Goal: Task Accomplishment & Management: Use online tool/utility

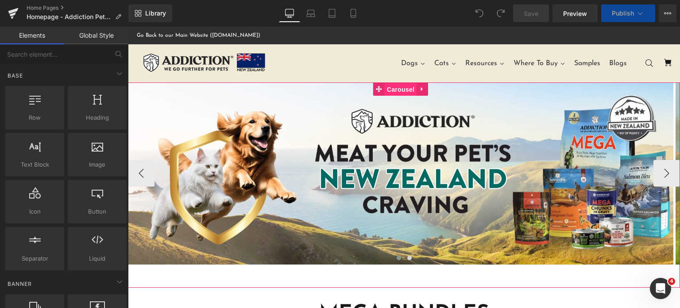
click at [390, 92] on span "Carousel" at bounding box center [401, 89] width 32 height 13
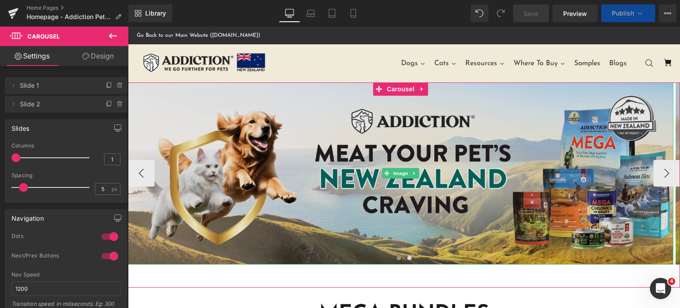
click at [372, 224] on img at bounding box center [401, 173] width 546 height 182
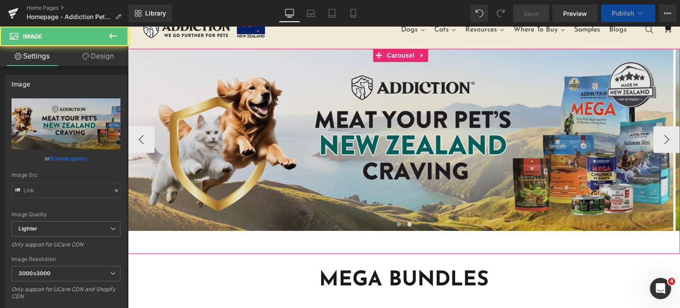
scroll to position [35, 0]
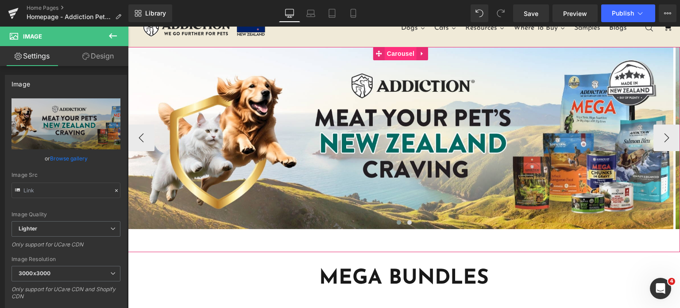
click at [389, 53] on span "Carousel" at bounding box center [401, 53] width 32 height 13
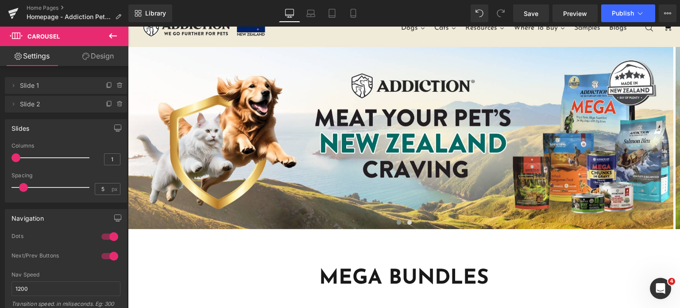
click at [103, 40] on button at bounding box center [112, 36] width 31 height 19
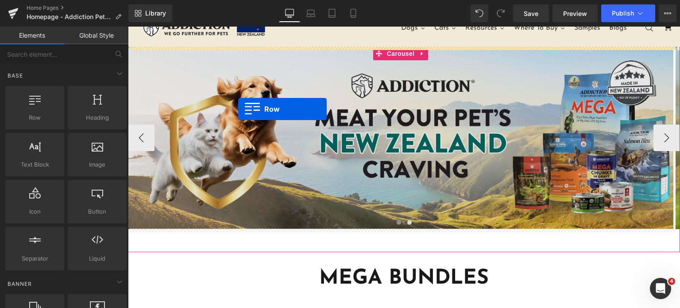
drag, startPoint x: 188, startPoint y: 143, endPoint x: 238, endPoint y: 109, distance: 60.5
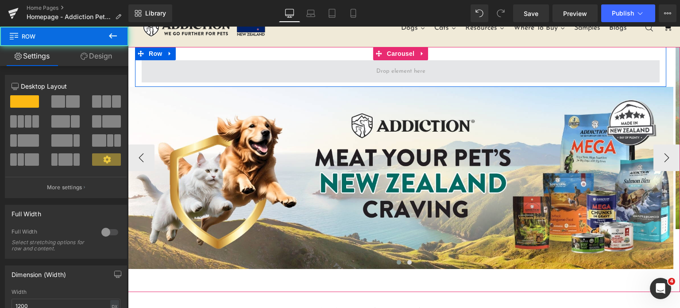
click at [289, 60] on span at bounding box center [401, 71] width 518 height 22
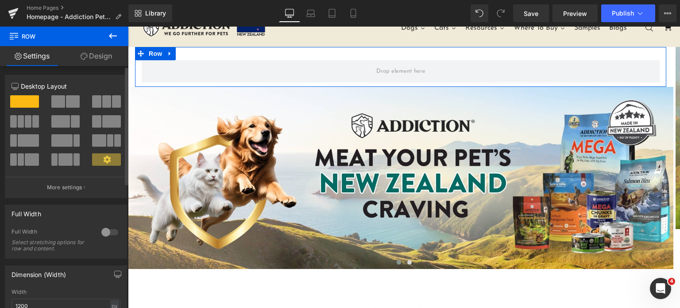
click at [96, 97] on span at bounding box center [96, 101] width 9 height 12
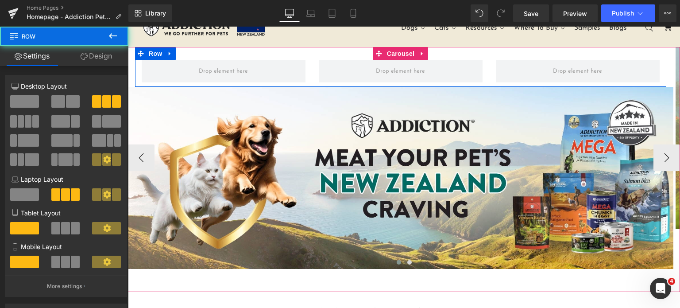
click at [305, 53] on div "Row" at bounding box center [400, 67] width 531 height 40
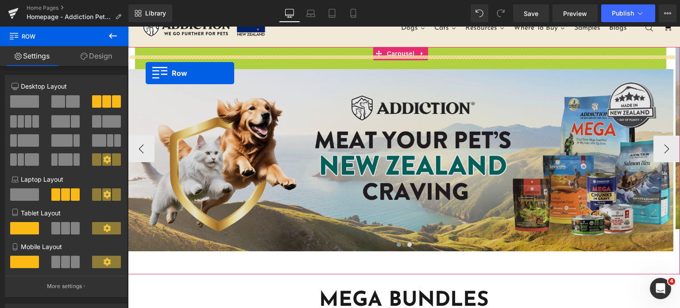
scroll to position [27, 0]
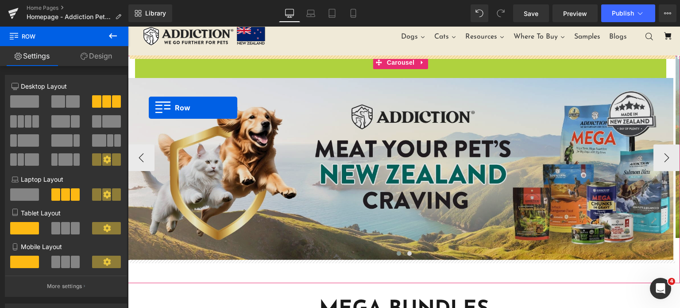
drag, startPoint x: 143, startPoint y: 55, endPoint x: 149, endPoint y: 107, distance: 51.7
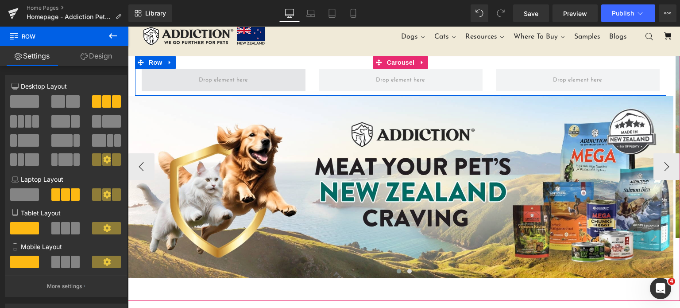
click at [217, 70] on span at bounding box center [224, 80] width 164 height 22
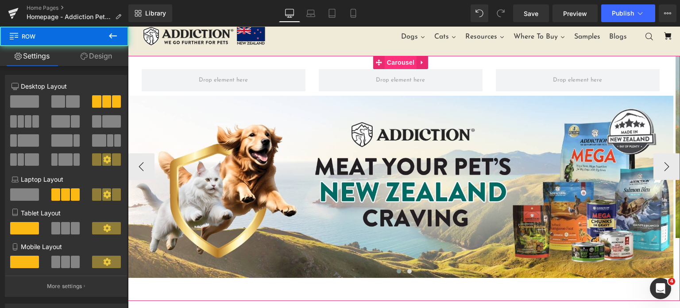
click at [386, 63] on span "Carousel" at bounding box center [401, 62] width 32 height 13
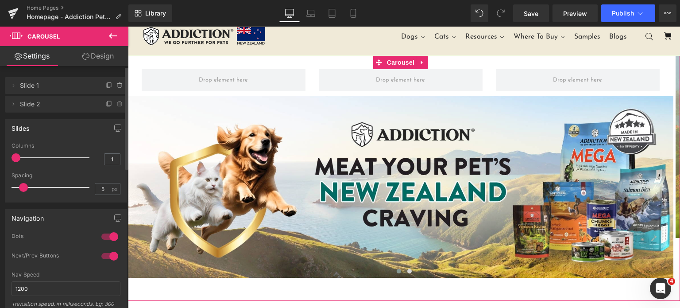
drag, startPoint x: 22, startPoint y: 189, endPoint x: 0, endPoint y: 188, distance: 22.1
click at [0, 188] on div "Slides 1 Columns 1 1 Columns 1 1 Columns 1 1 Columns 1 5px Spacing 5 px 5px Spa…" at bounding box center [66, 157] width 132 height 90
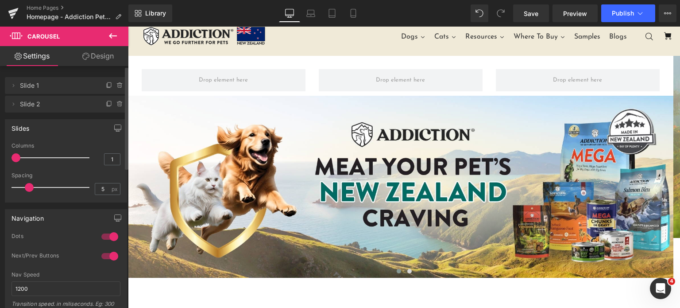
click at [28, 187] on div at bounding box center [53, 187] width 74 height 18
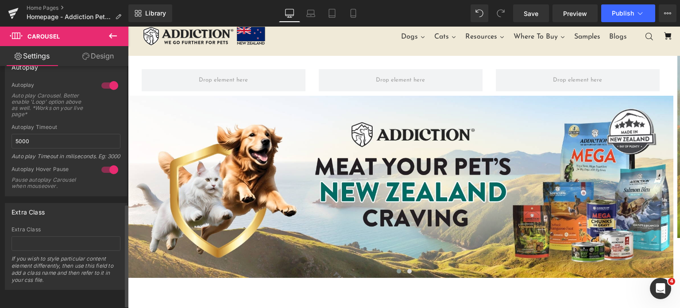
scroll to position [329, 0]
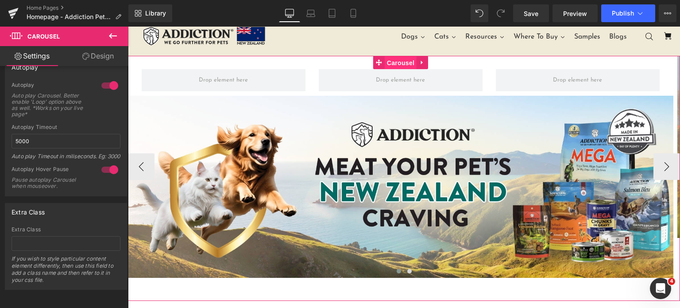
click at [398, 66] on span "Carousel" at bounding box center [401, 62] width 32 height 13
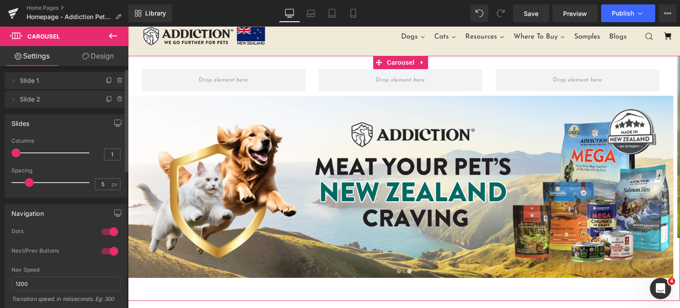
scroll to position [7, 0]
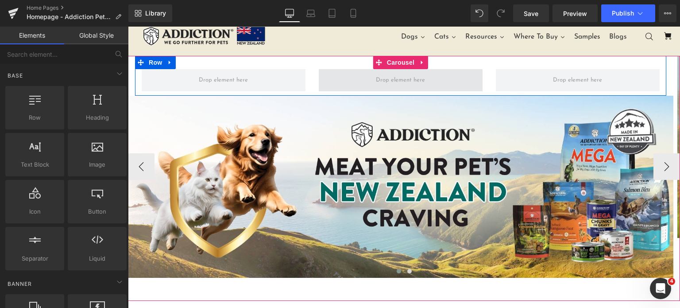
click at [386, 77] on span at bounding box center [400, 80] width 55 height 14
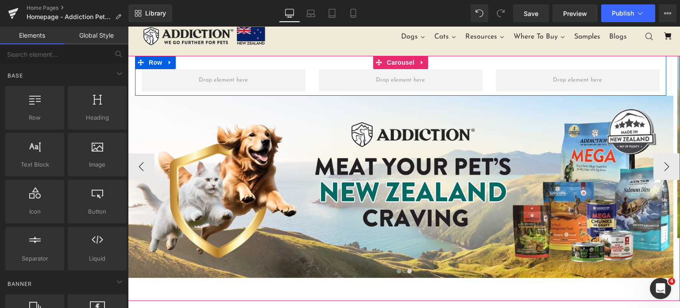
click at [342, 66] on div "Row" at bounding box center [400, 76] width 531 height 40
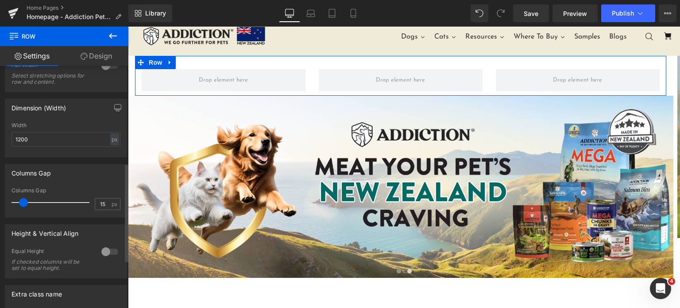
scroll to position [273, 0]
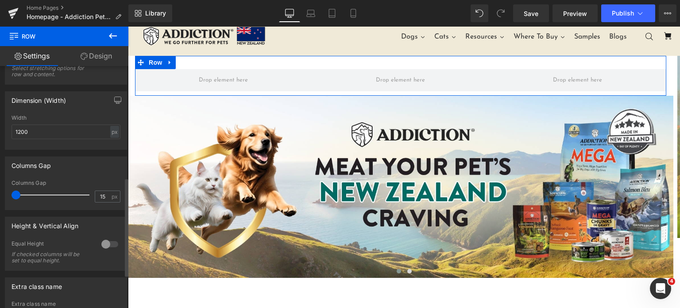
drag, startPoint x: 19, startPoint y: 199, endPoint x: 3, endPoint y: 196, distance: 16.6
click at [3, 196] on div "Columns Gap 15px Columns Gap 15 px" at bounding box center [66, 180] width 132 height 60
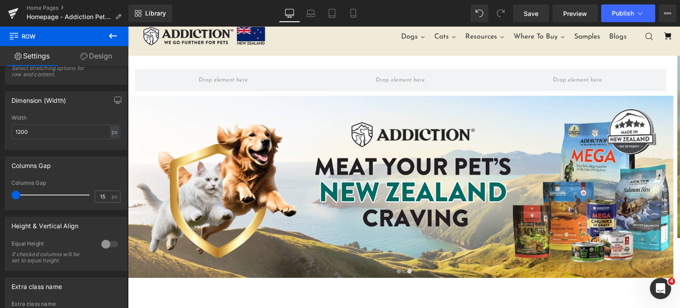
click at [108, 40] on icon at bounding box center [113, 36] width 11 height 11
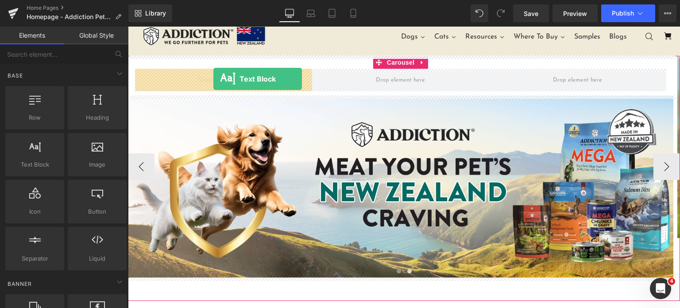
drag, startPoint x: 163, startPoint y: 166, endPoint x: 213, endPoint y: 79, distance: 100.9
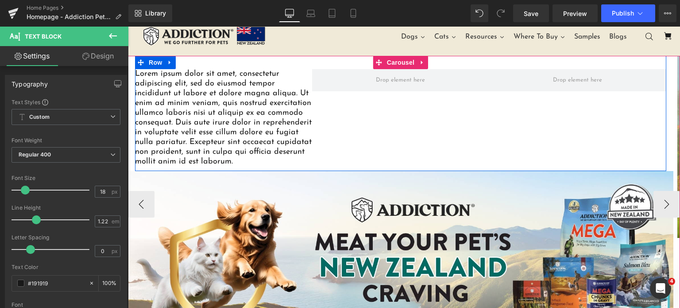
click at [329, 127] on div "Lorem ipsum dolor sit amet, consectetur adipiscing elit, sed do eiusmod tempor …" at bounding box center [400, 113] width 531 height 115
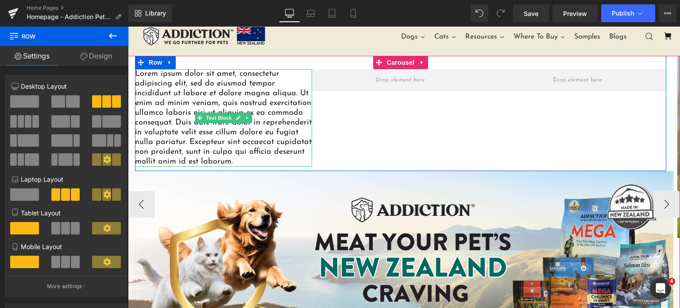
click at [196, 134] on p "Lorem ipsum dolor sit amet, consectetur adipiscing elit, sed do eiusmod tempor …" at bounding box center [223, 117] width 177 height 97
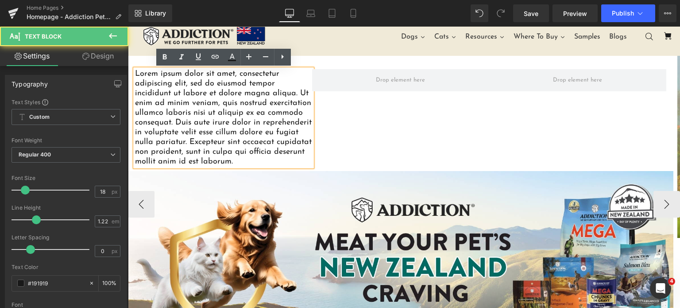
click at [183, 103] on p "Lorem ipsum dolor sit amet, consectetur adipiscing elit, sed do eiusmod tempor …" at bounding box center [223, 117] width 177 height 97
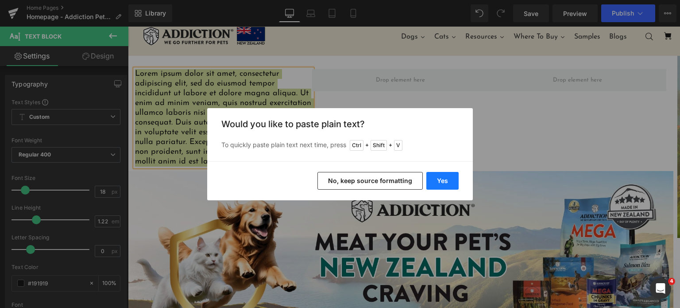
click at [446, 178] on button "Yes" at bounding box center [442, 181] width 32 height 18
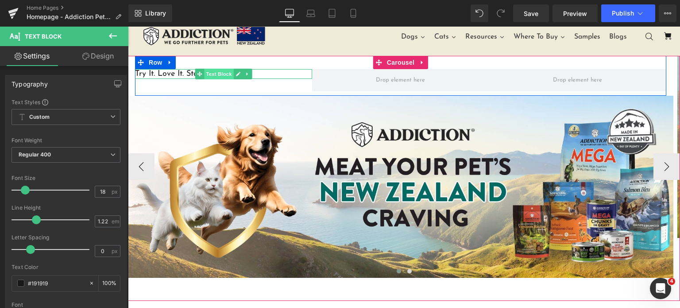
click at [230, 70] on span "Text Block" at bounding box center [218, 74] width 29 height 11
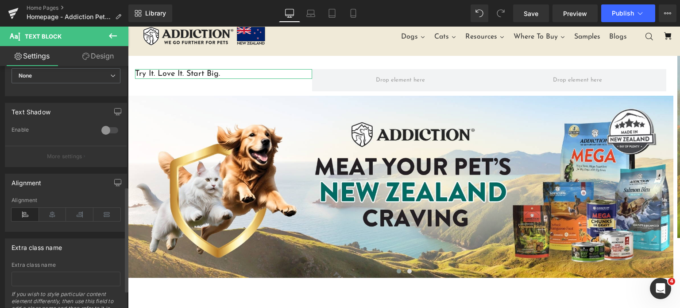
scroll to position [276, 0]
click at [56, 214] on icon at bounding box center [52, 214] width 27 height 13
click at [86, 208] on icon at bounding box center [79, 214] width 27 height 13
click at [54, 210] on icon at bounding box center [52, 214] width 27 height 13
click at [109, 208] on icon at bounding box center [106, 214] width 27 height 13
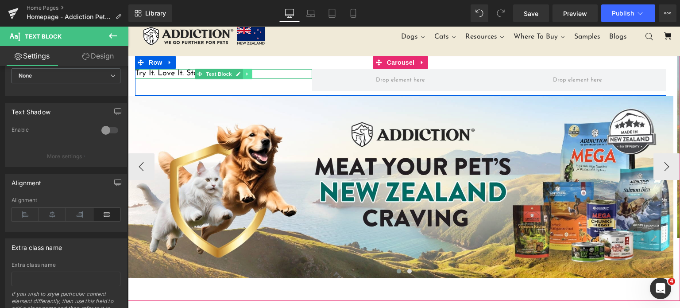
click at [252, 74] on link at bounding box center [247, 74] width 9 height 11
click at [158, 61] on span "Row" at bounding box center [156, 62] width 18 height 13
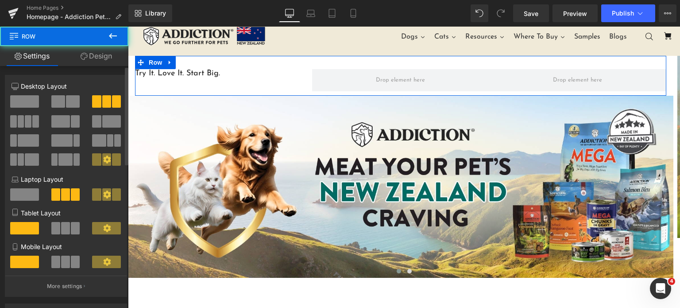
click at [104, 123] on span at bounding box center [111, 121] width 19 height 12
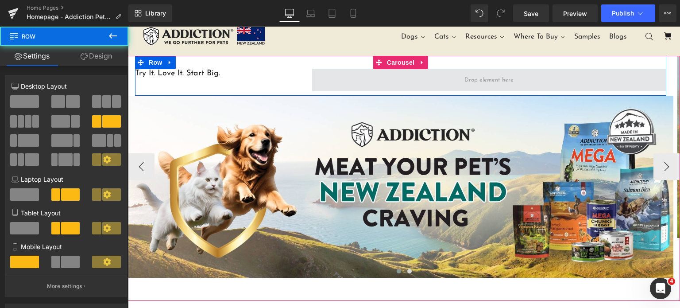
click at [520, 76] on span at bounding box center [489, 80] width 354 height 22
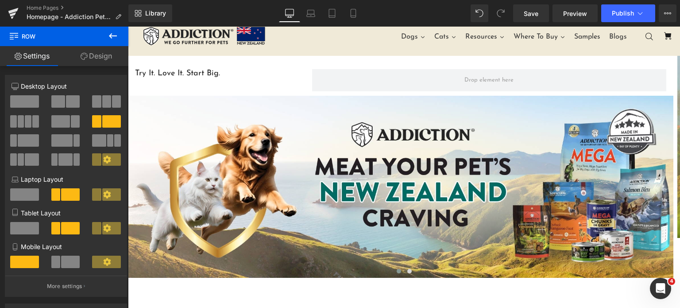
click at [110, 37] on icon at bounding box center [113, 36] width 11 height 11
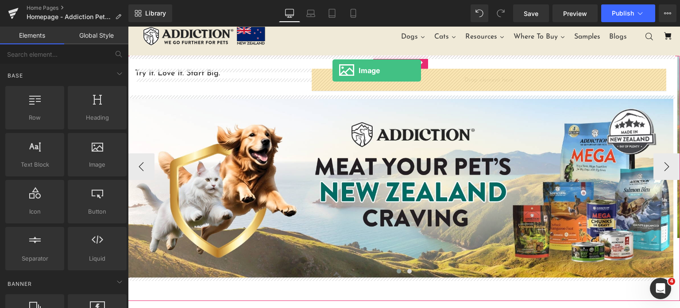
drag, startPoint x: 205, startPoint y: 178, endPoint x: 333, endPoint y: 70, distance: 167.1
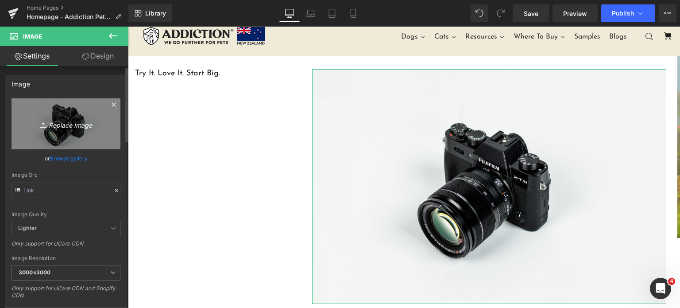
click at [58, 128] on icon "Replace Image" at bounding box center [66, 123] width 71 height 11
type input "C:\fakepath\Mega Bundles for Large Breeds – Try It. Love It. Start Big..png"
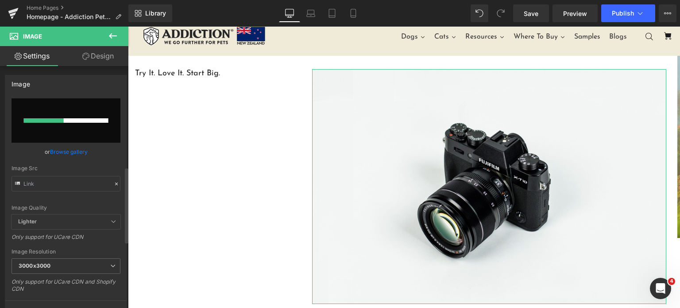
scroll to position [346, 0]
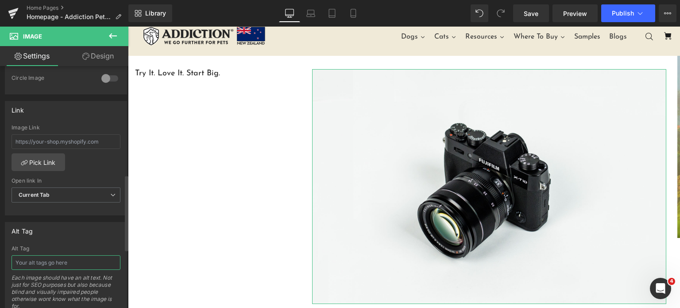
click at [60, 257] on input "text" at bounding box center [66, 262] width 109 height 15
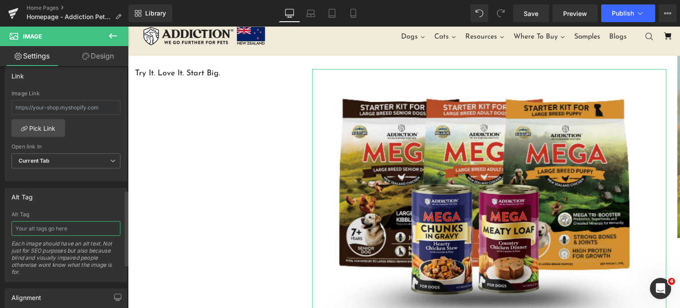
scroll to position [395, 0]
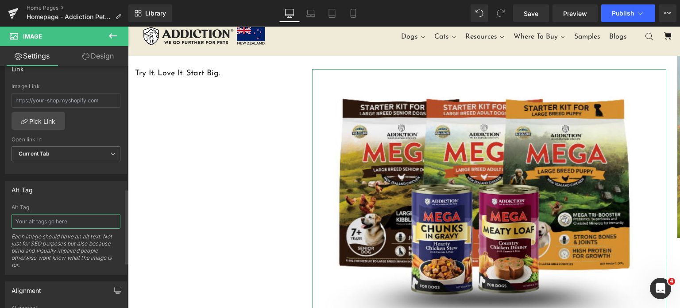
click at [51, 219] on input "text" at bounding box center [66, 221] width 109 height 15
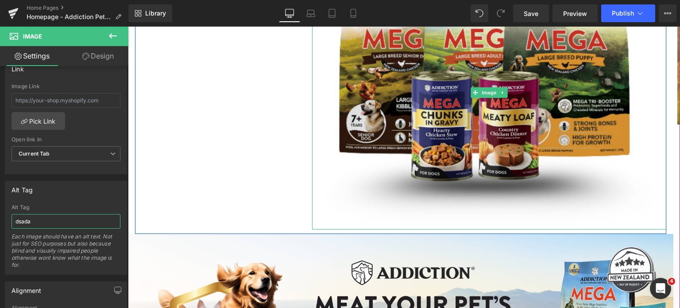
scroll to position [145, 0]
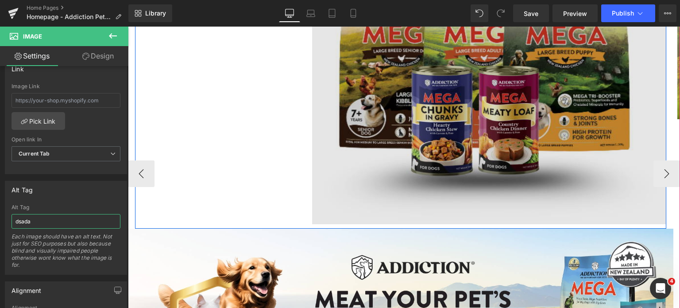
type input "dsada"
click at [402, 171] on img at bounding box center [489, 87] width 354 height 274
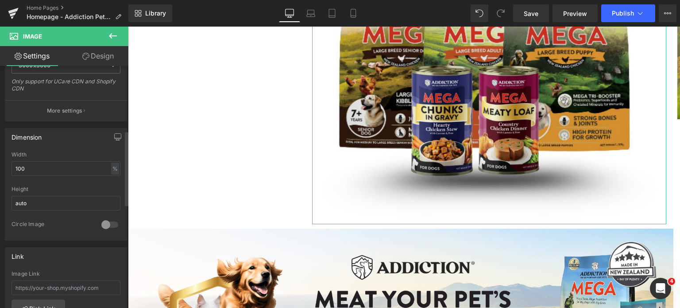
scroll to position [207, 0]
drag, startPoint x: 31, startPoint y: 166, endPoint x: 0, endPoint y: 166, distance: 31.4
click at [0, 166] on div "Dimension 100% Width 100 % % px auto Height auto 0 Circle Image" at bounding box center [66, 181] width 132 height 119
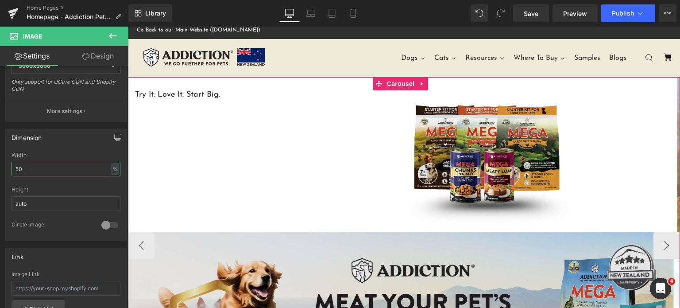
scroll to position [4, 0]
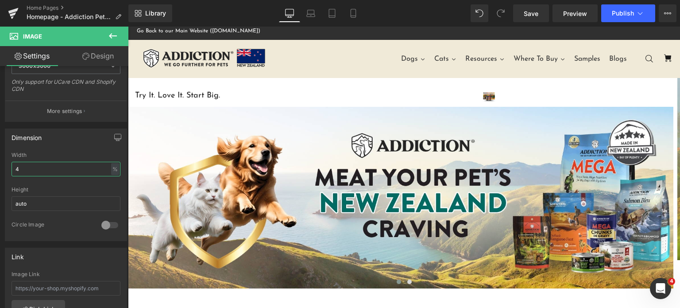
type input "40"
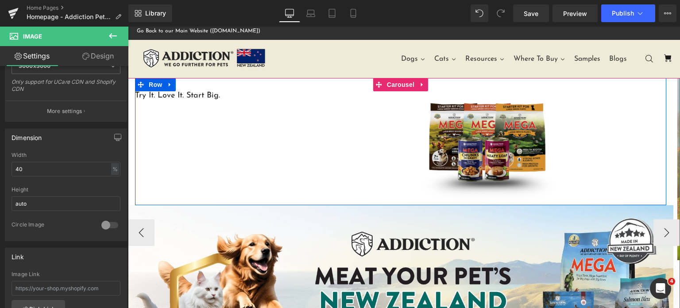
click at [215, 116] on div "Try It. Love It. Start Big. Text Block Image Row" at bounding box center [400, 141] width 531 height 127
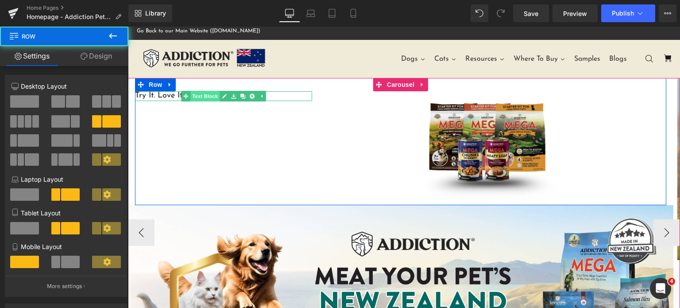
click at [198, 97] on link "Text Block" at bounding box center [200, 96] width 39 height 11
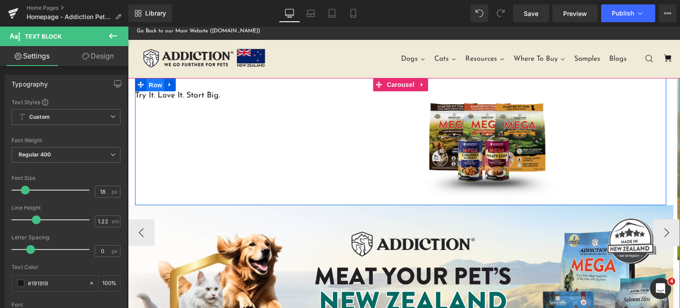
click at [158, 82] on span "Row" at bounding box center [156, 84] width 18 height 13
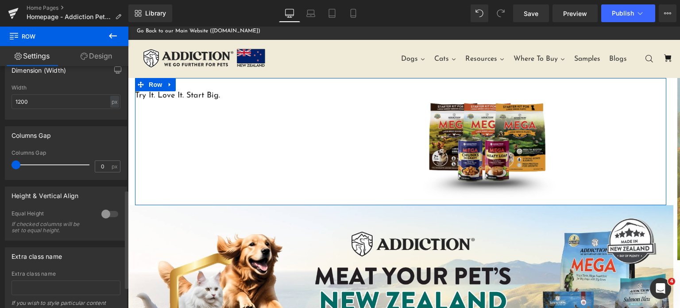
scroll to position [303, 0]
click at [99, 219] on div at bounding box center [109, 214] width 21 height 14
click at [74, 272] on div "Vertical Align items inside Row" at bounding box center [66, 276] width 109 height 13
click at [71, 258] on span "Top" at bounding box center [66, 257] width 109 height 15
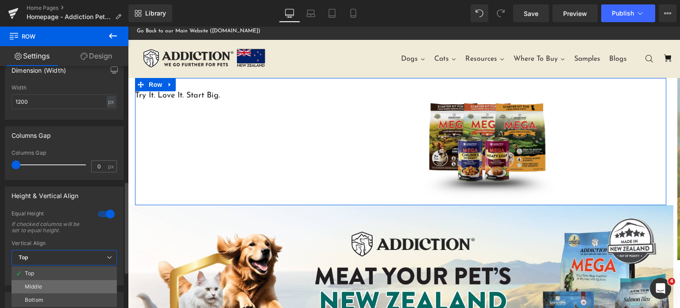
click at [47, 286] on li "Middle" at bounding box center [64, 286] width 105 height 13
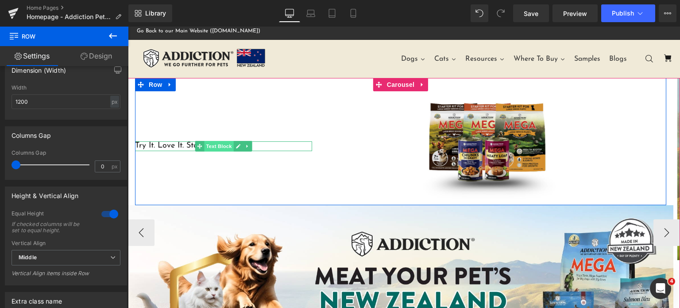
click at [221, 148] on span "Text Block" at bounding box center [218, 146] width 29 height 11
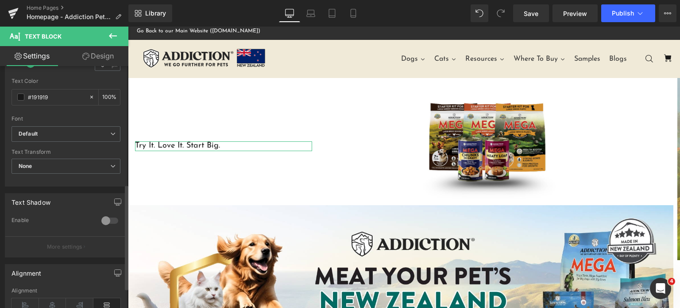
scroll to position [317, 0]
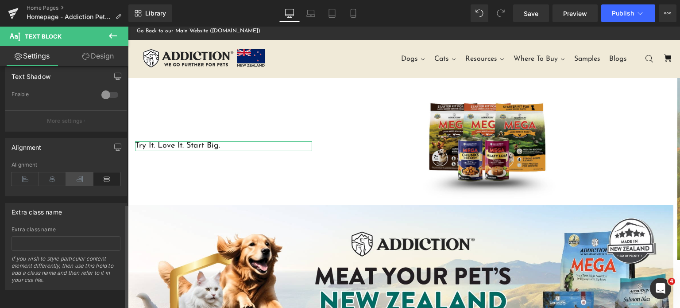
click at [76, 173] on icon at bounding box center [79, 178] width 27 height 13
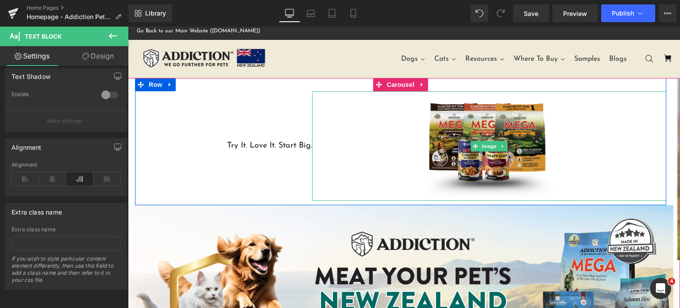
click at [309, 112] on div "Try It. Love It. Start Big. Text Block" at bounding box center [223, 145] width 177 height 109
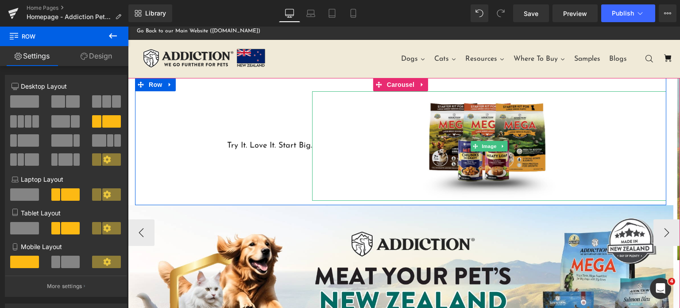
click at [339, 141] on div at bounding box center [489, 145] width 354 height 109
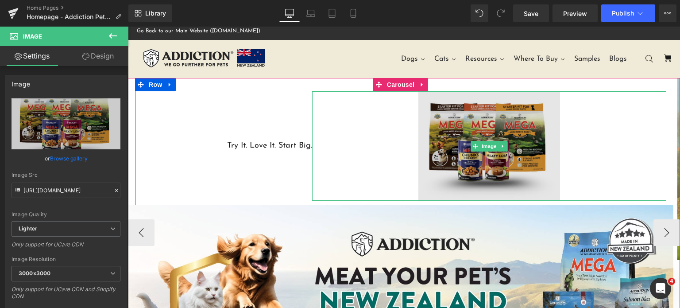
click at [485, 167] on img at bounding box center [489, 145] width 142 height 109
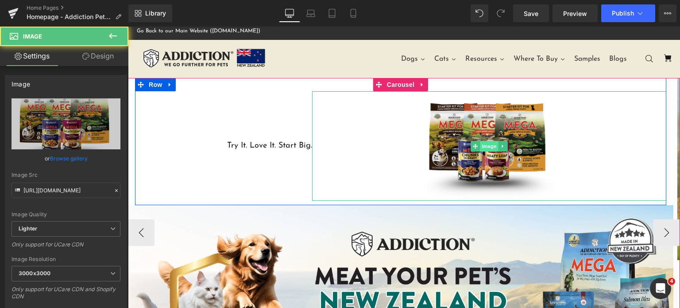
click at [491, 150] on span "Image" at bounding box center [489, 146] width 19 height 11
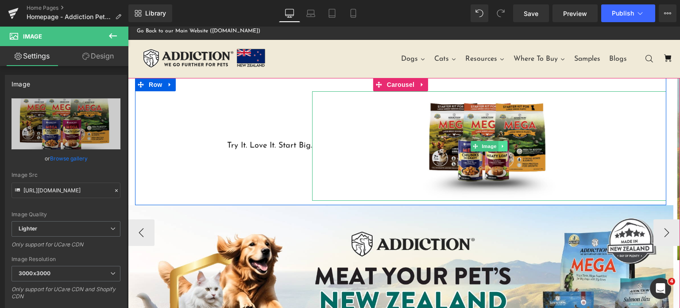
click at [503, 141] on link at bounding box center [503, 146] width 9 height 11
click at [507, 148] on icon at bounding box center [507, 145] width 5 height 5
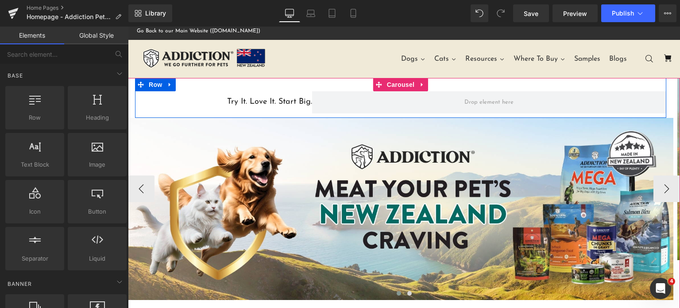
click at [293, 96] on div "Try It. Love It. Start Big. Text Block" at bounding box center [223, 102] width 177 height 22
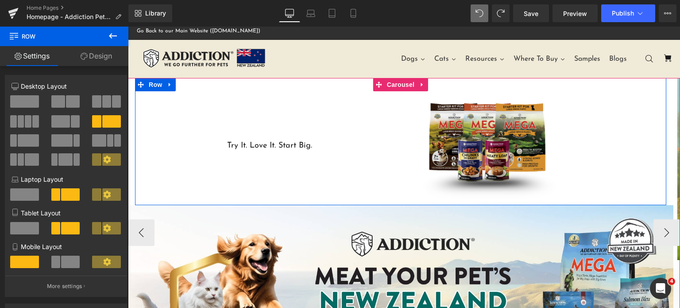
drag, startPoint x: 231, startPoint y: 133, endPoint x: 214, endPoint y: 184, distance: 53.6
drag, startPoint x: 234, startPoint y: 124, endPoint x: 259, endPoint y: 180, distance: 60.9
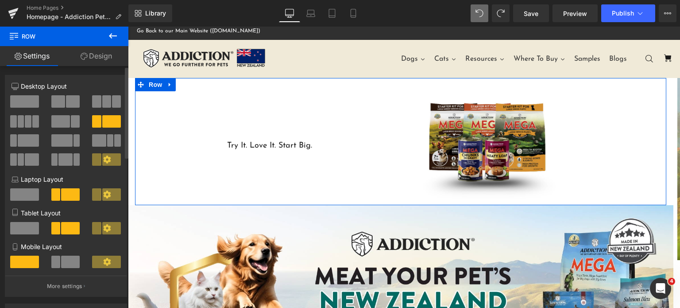
drag, startPoint x: 104, startPoint y: 101, endPoint x: 111, endPoint y: 92, distance: 12.0
click at [111, 92] on div at bounding box center [66, 134] width 109 height 86
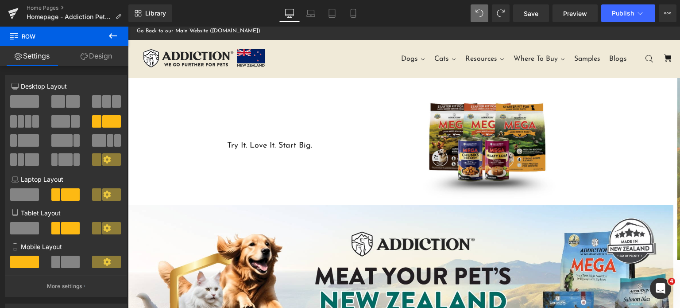
click at [112, 37] on icon at bounding box center [113, 36] width 11 height 11
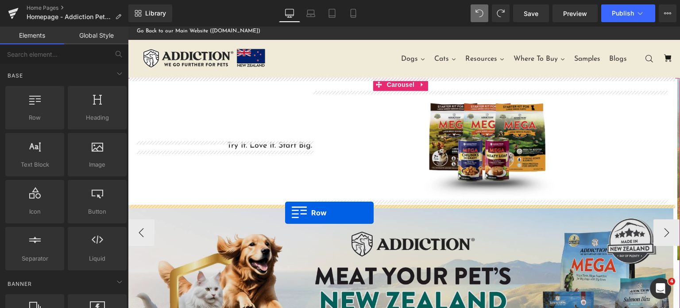
drag, startPoint x: 256, startPoint y: 140, endPoint x: 285, endPoint y: 223, distance: 87.8
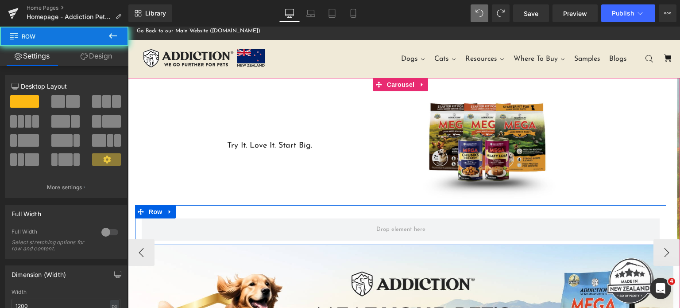
click at [377, 215] on div "Row" at bounding box center [400, 225] width 531 height 40
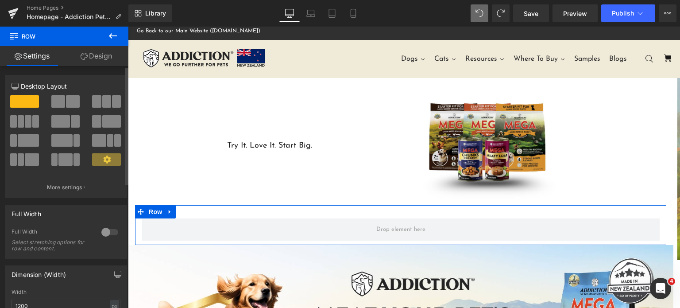
click at [102, 104] on span at bounding box center [106, 101] width 9 height 12
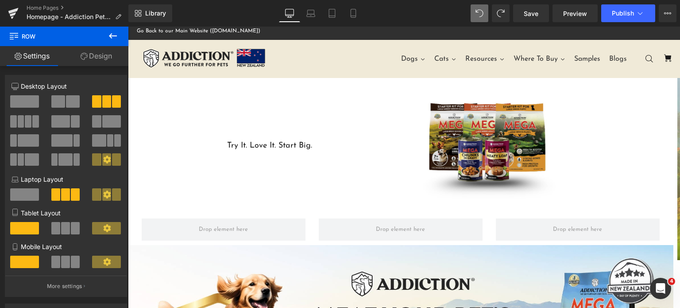
click at [110, 34] on icon at bounding box center [113, 36] width 11 height 11
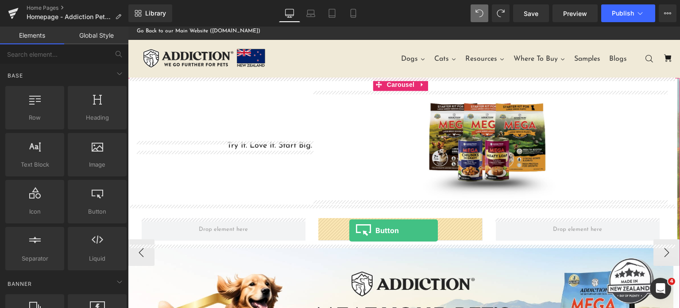
drag, startPoint x: 208, startPoint y: 223, endPoint x: 349, endPoint y: 230, distance: 141.9
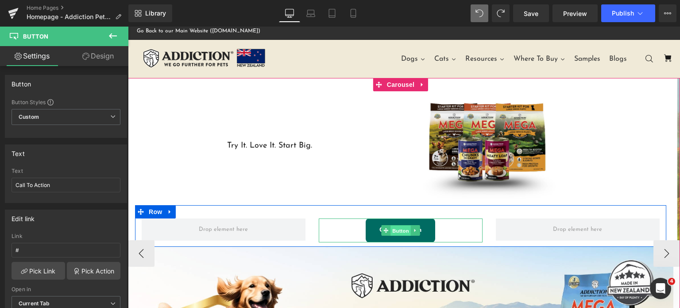
click at [402, 230] on span "Button" at bounding box center [401, 230] width 20 height 11
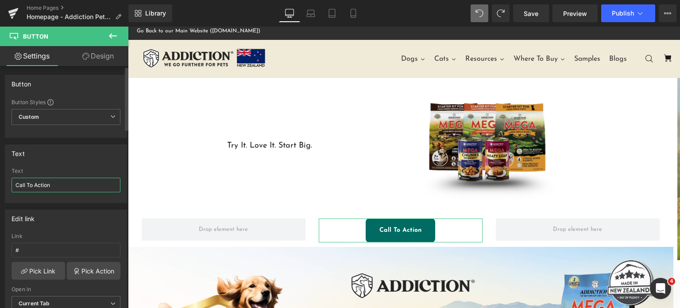
drag, startPoint x: 81, startPoint y: 184, endPoint x: 0, endPoint y: 187, distance: 81.5
click at [0, 187] on div "Text Call To Action Text Call To Action" at bounding box center [66, 170] width 132 height 65
type input "E"
type input "BUY DOG SAMPLE"
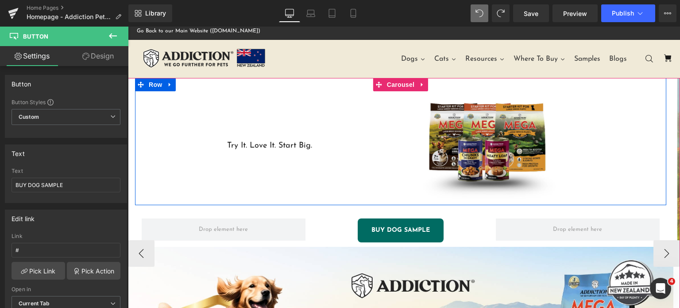
click at [276, 168] on div "Try It. Love It. Start Big. Text Block" at bounding box center [223, 145] width 177 height 109
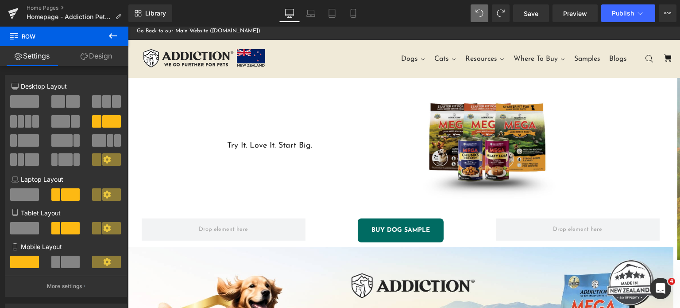
click at [78, 44] on span "Row" at bounding box center [53, 36] width 89 height 19
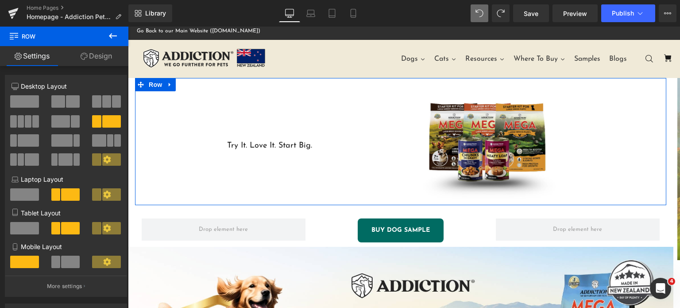
click at [84, 56] on icon at bounding box center [84, 56] width 7 height 7
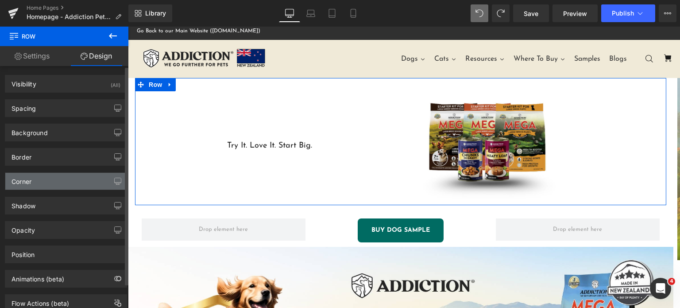
click at [26, 173] on div "Corner" at bounding box center [22, 179] width 20 height 12
click at [41, 183] on div "Corner" at bounding box center [65, 181] width 121 height 17
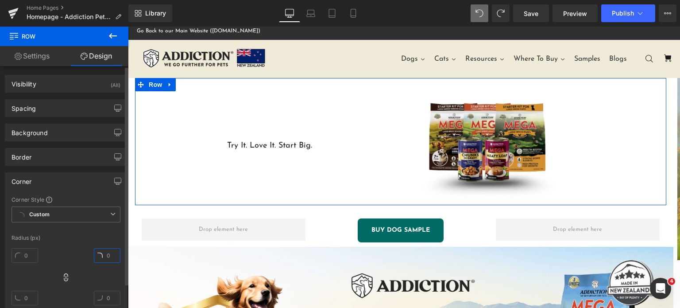
click at [102, 254] on input "text" at bounding box center [107, 255] width 27 height 15
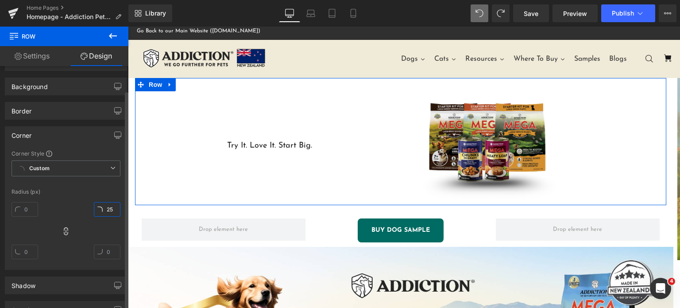
scroll to position [48, 0]
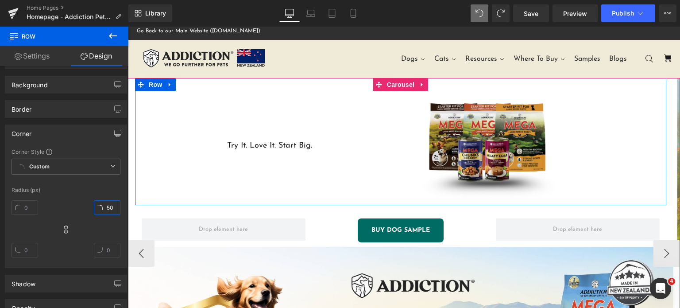
type input "5"
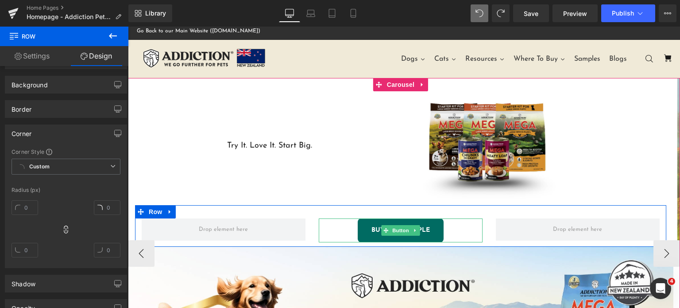
click at [372, 224] on link "BUY DOG SAMPLE" at bounding box center [401, 230] width 86 height 24
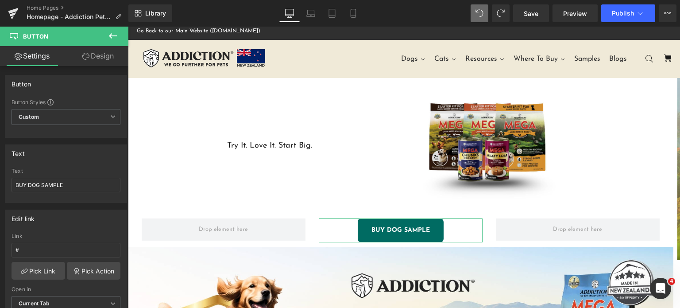
click at [88, 60] on link "Design" at bounding box center [98, 56] width 64 height 20
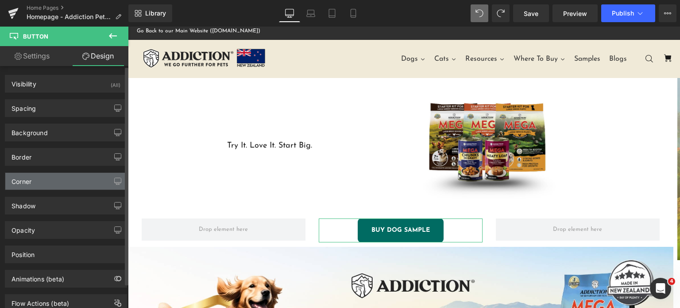
click at [39, 180] on div "Corner" at bounding box center [65, 181] width 121 height 17
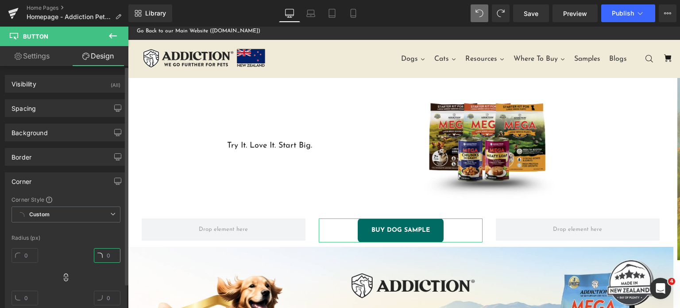
click at [103, 251] on input "text" at bounding box center [107, 255] width 27 height 15
type input "25"
click at [79, 237] on div "Radius (px)" at bounding box center [66, 238] width 109 height 6
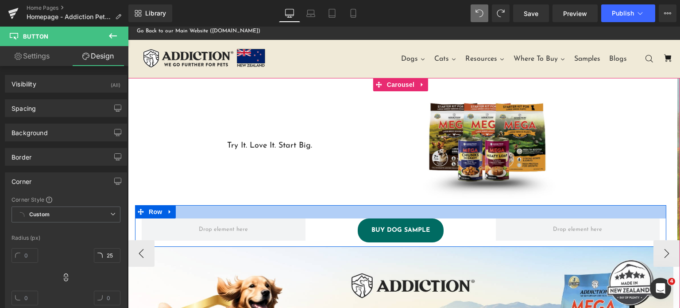
click at [346, 214] on div at bounding box center [400, 211] width 531 height 13
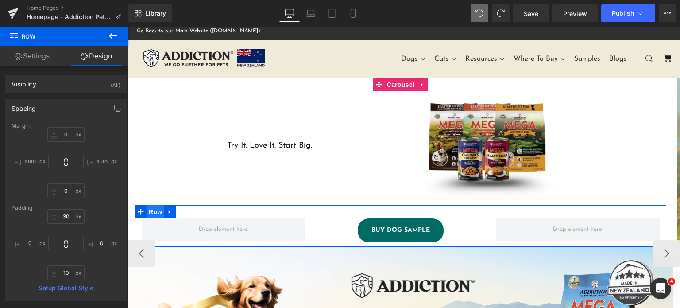
click at [154, 209] on span "Row" at bounding box center [156, 211] width 18 height 13
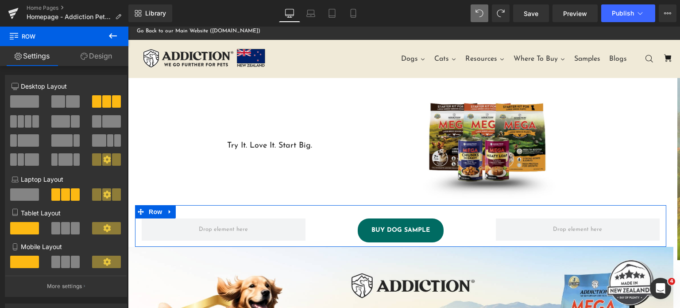
click at [108, 54] on link "Design" at bounding box center [96, 56] width 64 height 20
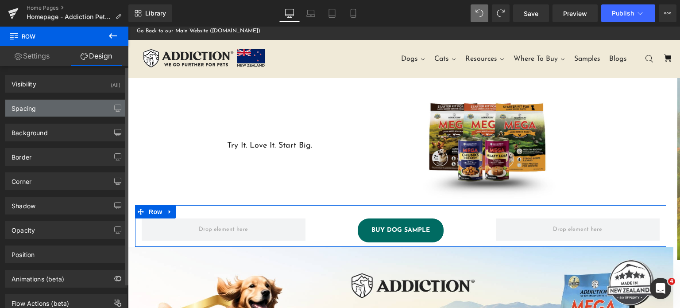
click at [70, 103] on div "Spacing" at bounding box center [65, 108] width 121 height 17
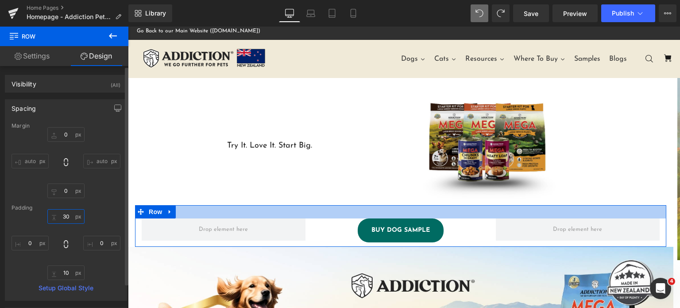
click at [64, 211] on input "30" at bounding box center [65, 216] width 37 height 15
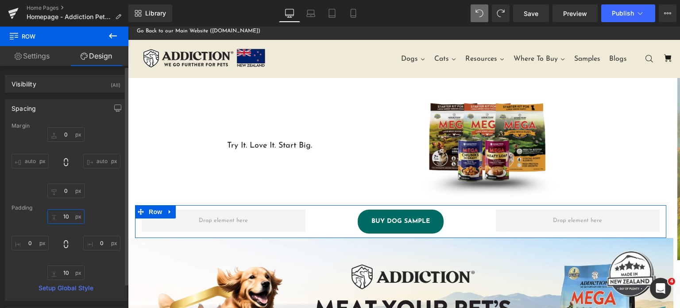
type input "10"
click at [106, 201] on div "Margin auto auto Padding 10 Setup Global Style" at bounding box center [65, 212] width 121 height 178
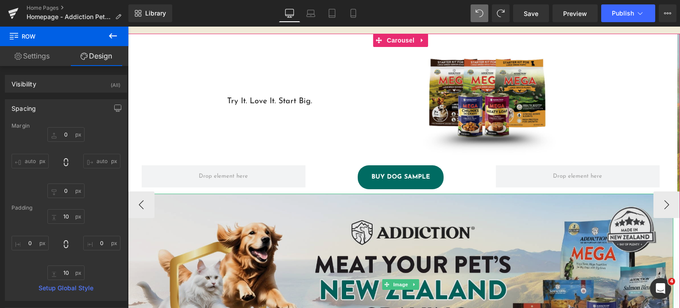
scroll to position [27, 0]
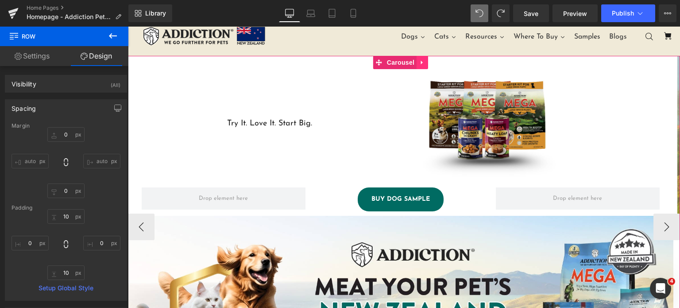
click at [424, 59] on icon at bounding box center [422, 62] width 6 height 7
click at [424, 59] on link at bounding box center [428, 62] width 12 height 13
